Goal: Transaction & Acquisition: Purchase product/service

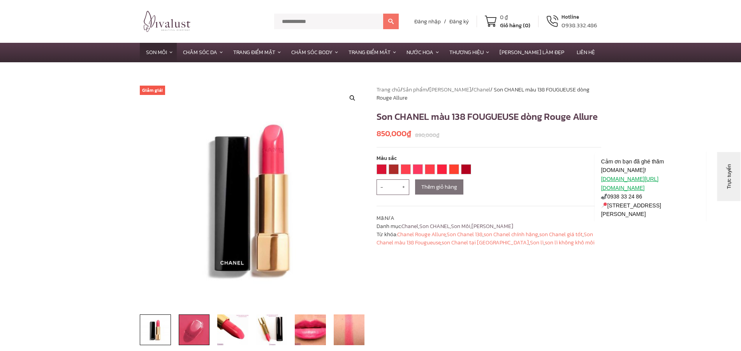
click at [189, 326] on img at bounding box center [194, 330] width 31 height 31
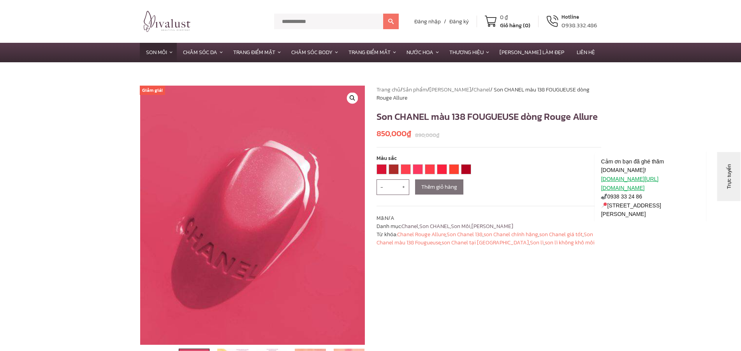
click at [242, 252] on img at bounding box center [252, 215] width 225 height 259
click at [350, 98] on link "🔍" at bounding box center [352, 98] width 11 height 11
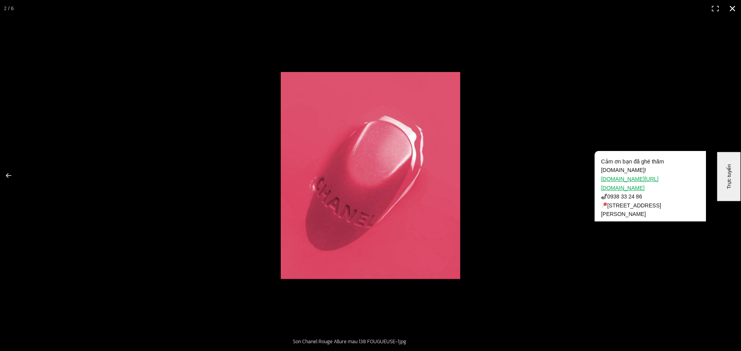
click at [729, 9] on button "Đóng (Esc)" at bounding box center [732, 8] width 17 height 17
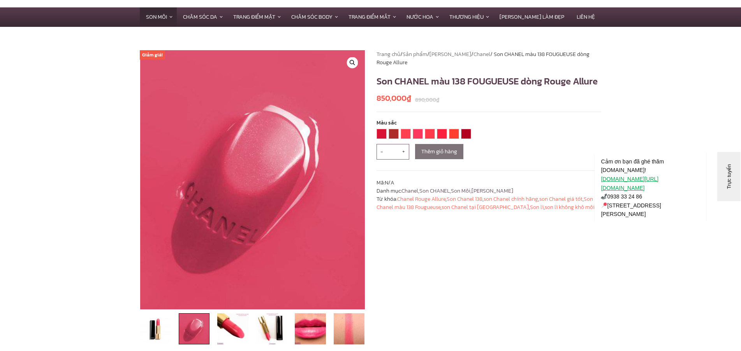
scroll to position [78, 0]
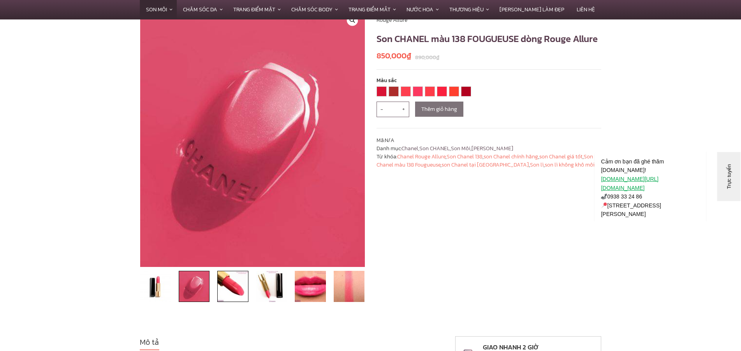
click at [229, 286] on img at bounding box center [232, 286] width 31 height 31
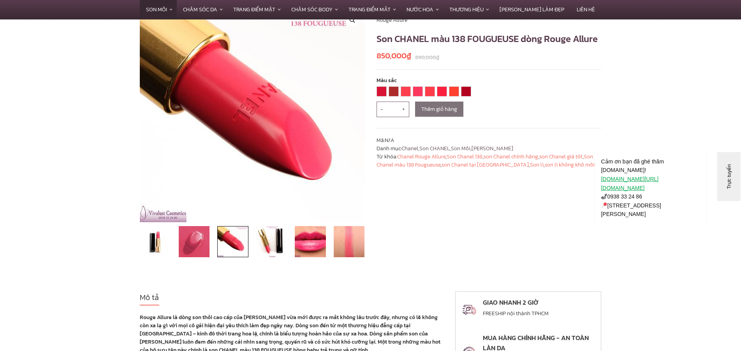
click at [271, 169] on img at bounding box center [252, 115] width 225 height 215
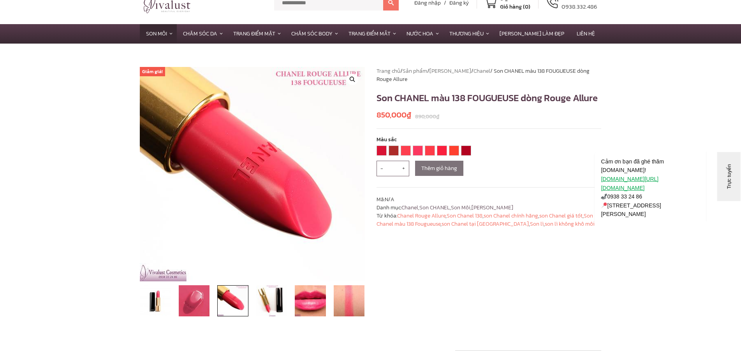
scroll to position [0, 0]
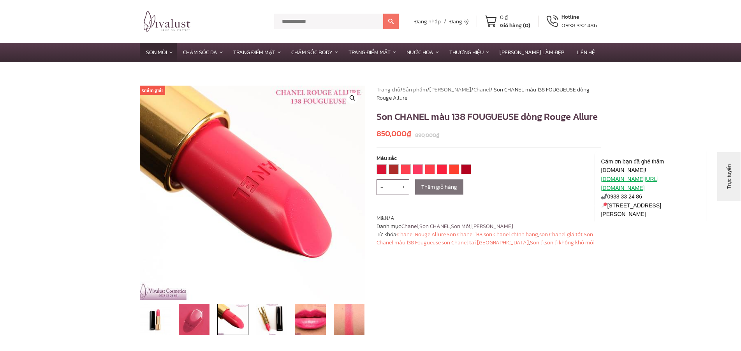
click at [351, 99] on link "🔍" at bounding box center [352, 98] width 11 height 11
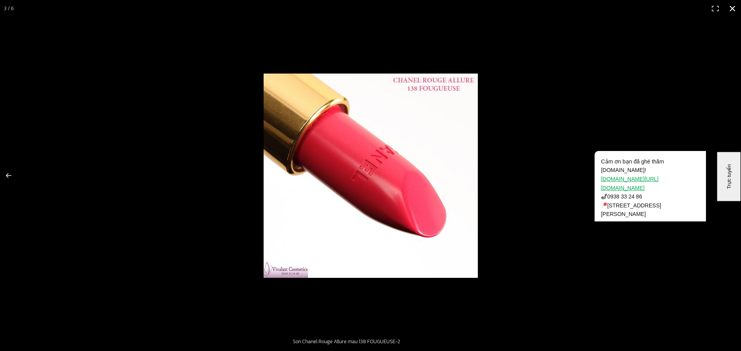
click at [733, 9] on button "Đóng (Esc)" at bounding box center [732, 8] width 17 height 17
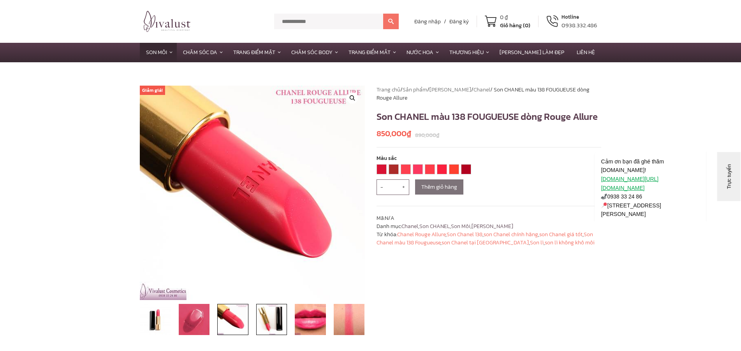
click at [273, 321] on img at bounding box center [271, 319] width 31 height 31
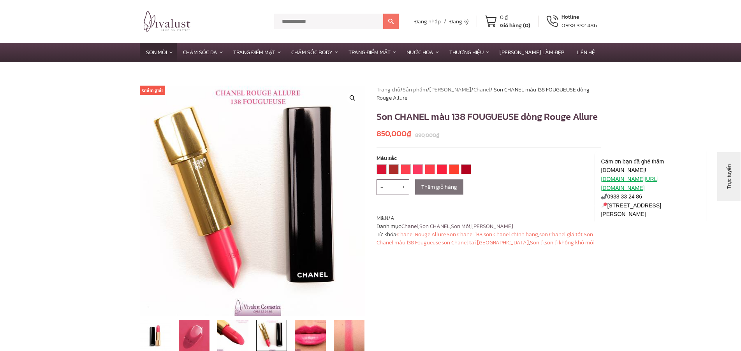
click at [255, 272] on img at bounding box center [252, 201] width 225 height 231
click at [354, 95] on link "🔍" at bounding box center [352, 98] width 11 height 11
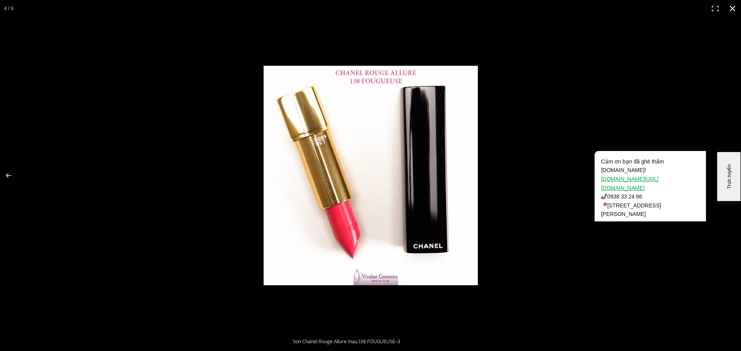
click at [732, 8] on button "Đóng (Esc)" at bounding box center [732, 8] width 17 height 17
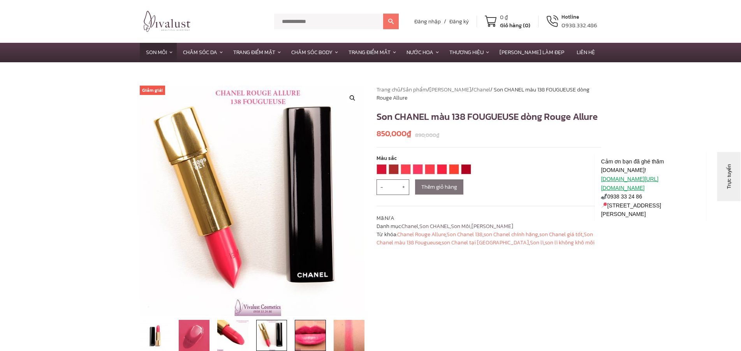
click at [317, 344] on img at bounding box center [310, 335] width 31 height 31
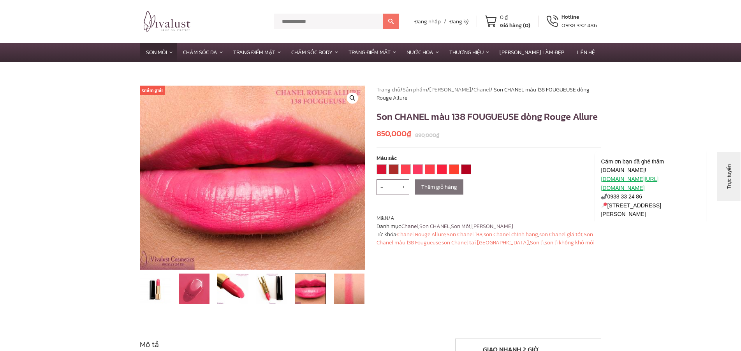
click at [351, 98] on link "🔍" at bounding box center [352, 98] width 11 height 11
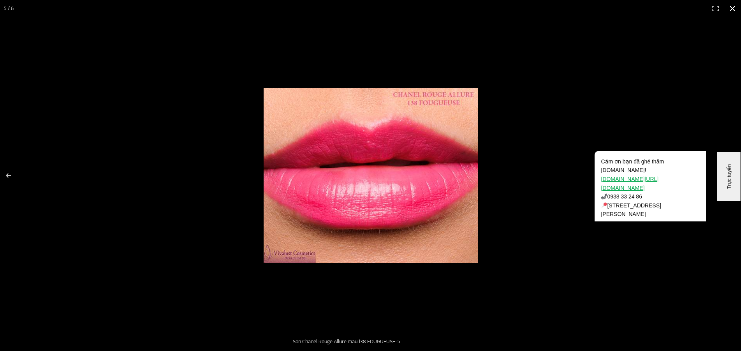
click at [729, 6] on button "Đóng (Esc)" at bounding box center [732, 8] width 17 height 17
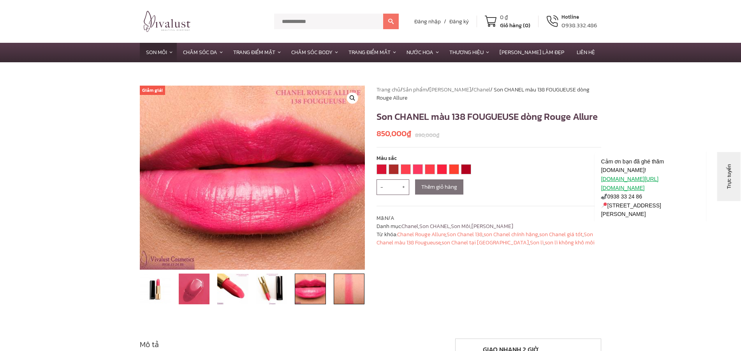
click at [352, 285] on img at bounding box center [349, 289] width 31 height 31
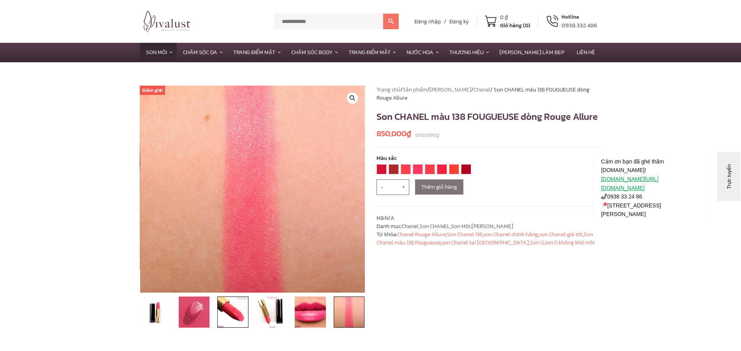
click at [225, 311] on img at bounding box center [232, 312] width 31 height 31
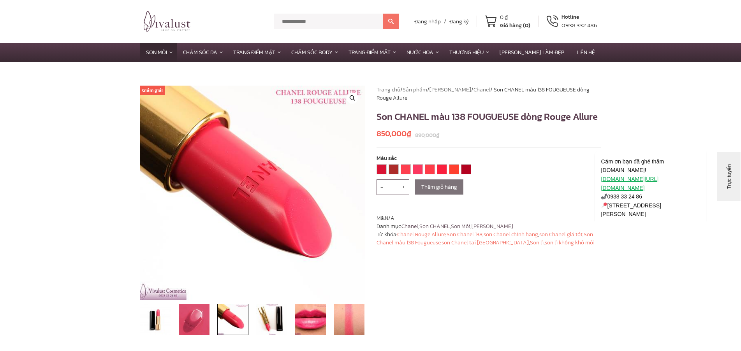
click at [350, 97] on link "🔍" at bounding box center [352, 98] width 11 height 11
